Goal: Information Seeking & Learning: Learn about a topic

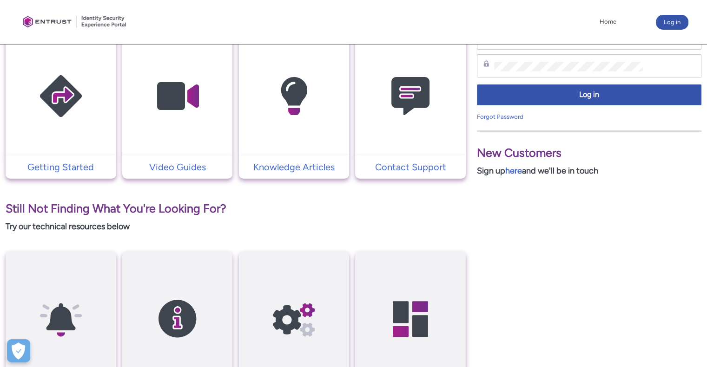
scroll to position [109, 0]
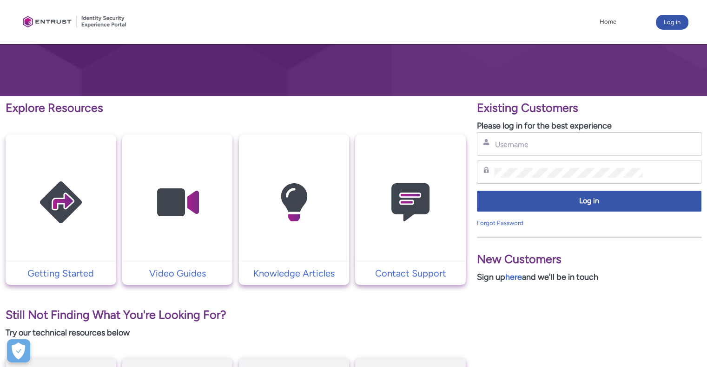
click at [330, 230] on img at bounding box center [293, 203] width 88 height 100
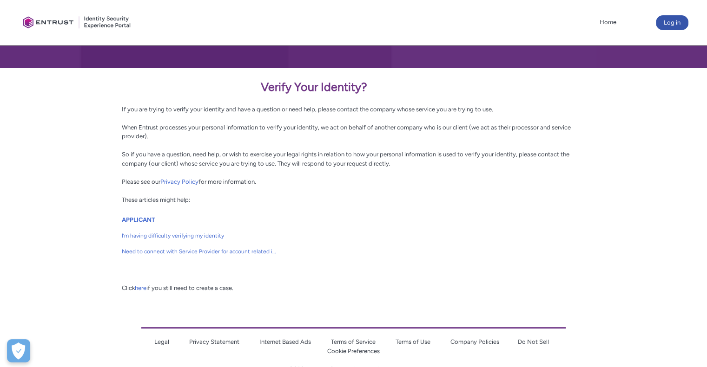
scroll to position [139, 0]
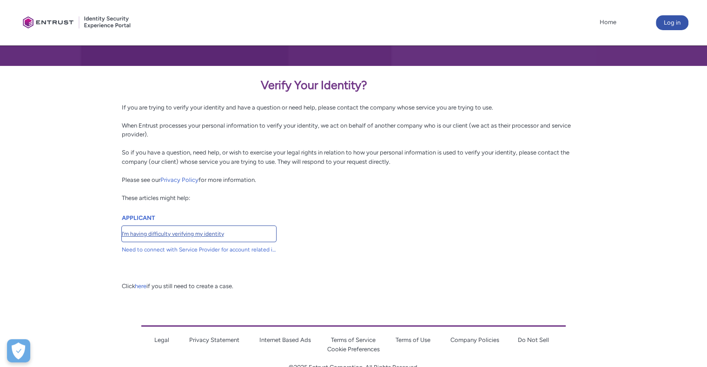
click at [196, 231] on span "I’m having difficulty verifying my identity" at bounding box center [199, 234] width 154 height 8
